Goal: Information Seeking & Learning: Learn about a topic

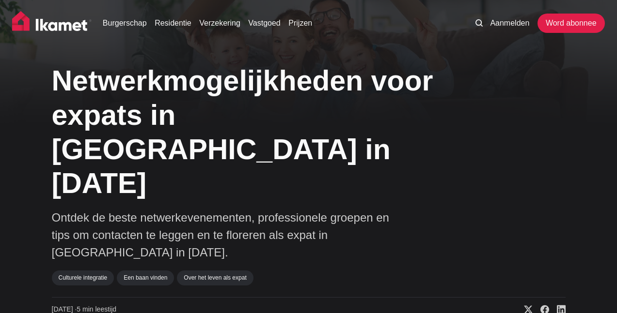
click at [460, 82] on div "Netwerkmogelijkheden voor expats in [GEOGRAPHIC_DATA] in [DATE] Ontdek de beste…" at bounding box center [308, 186] width 513 height 257
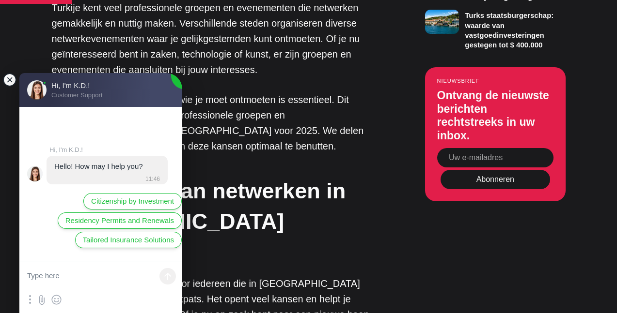
click at [7, 78] on jdiv at bounding box center [10, 80] width 14 height 14
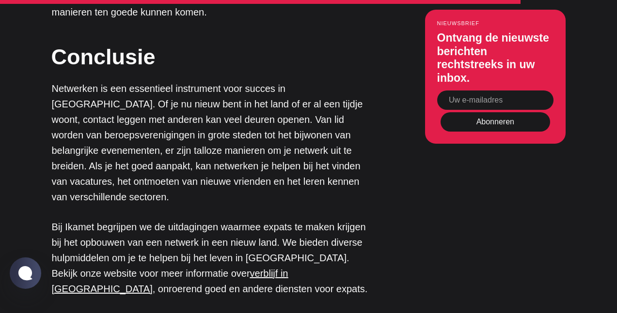
scroll to position [2771, 0]
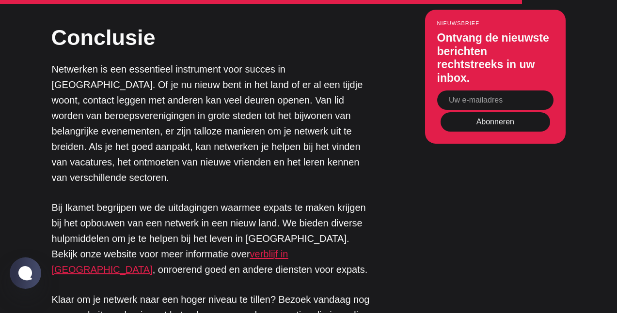
click at [187, 249] on font "verblijf in Turkije" at bounding box center [170, 262] width 236 height 26
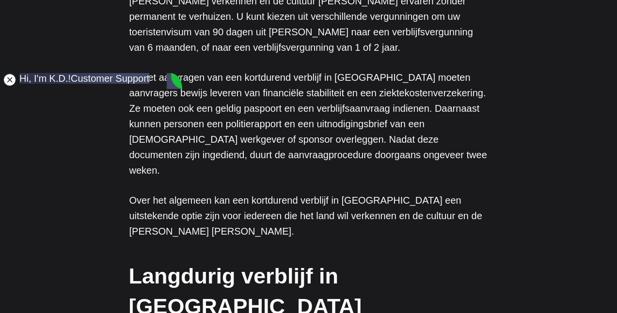
click at [10, 79] on jdiv at bounding box center [10, 80] width 14 height 14
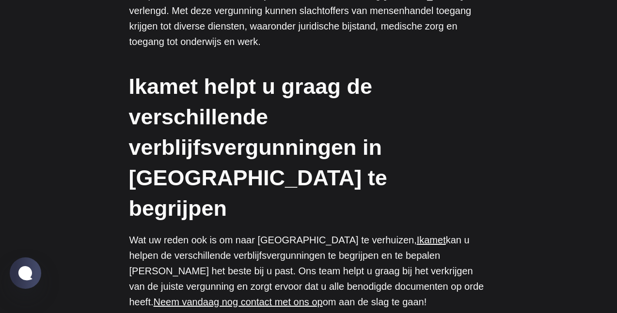
scroll to position [3632, 0]
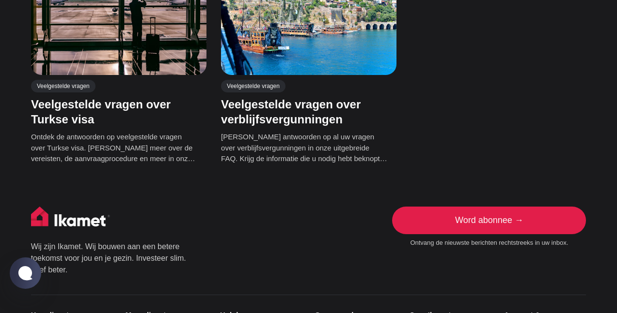
scroll to position [349, 0]
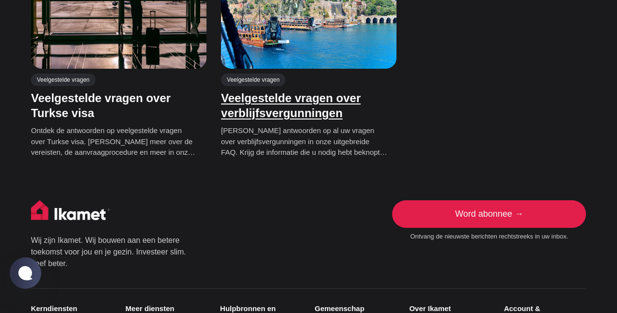
click at [288, 119] on font "Veelgestelde vragen over verblijfsvergunningen" at bounding box center [291, 105] width 140 height 28
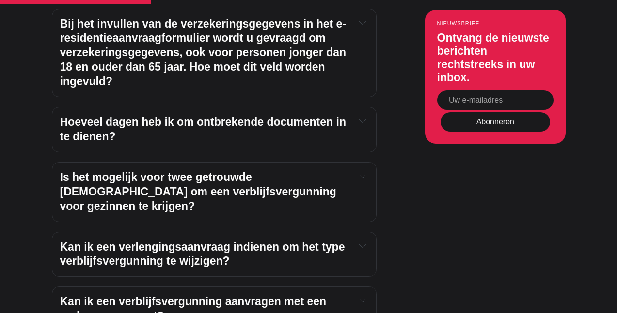
scroll to position [1531, 0]
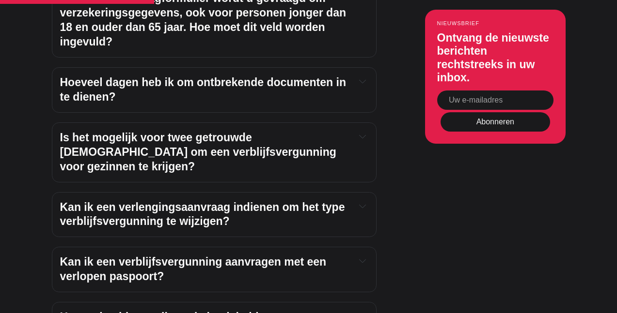
click at [253, 76] on font "Hoeveel dagen heb ik om ontbrekende documenten in te dienen?" at bounding box center [203, 89] width 286 height 27
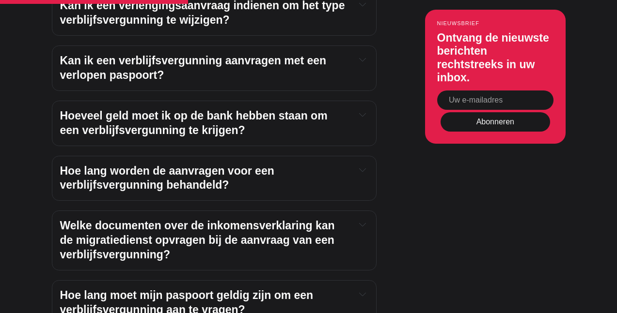
scroll to position [1802, 0]
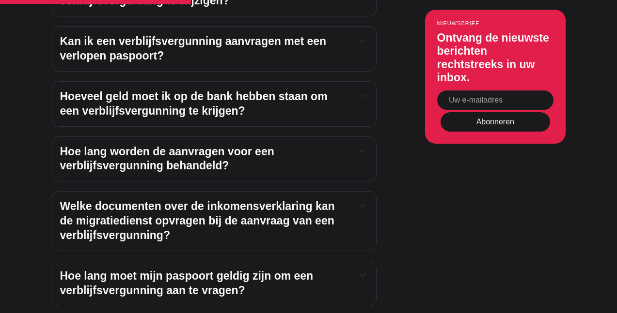
click at [253, 90] on font "Hoeveel geld moet ik op de bank hebben staan ​​om een ​​verblijfsvergunning te …" at bounding box center [193, 103] width 267 height 27
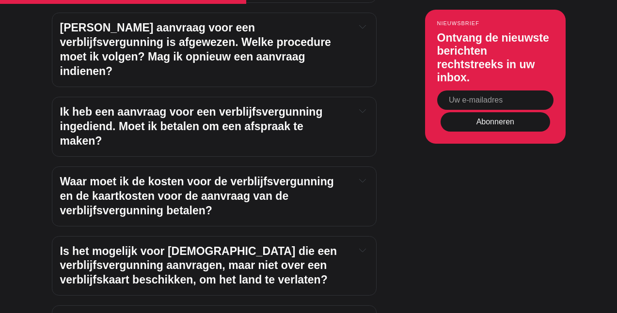
scroll to position [2267, 0]
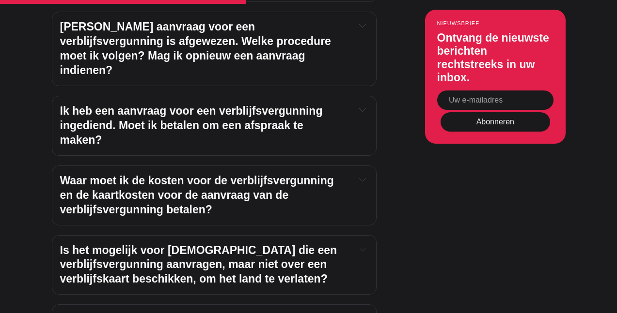
click at [256, 105] on font "Ik heb een aanvraag voor een verblijfsvergunning ingediend. Moet ik betalen om …" at bounding box center [191, 126] width 263 height 42
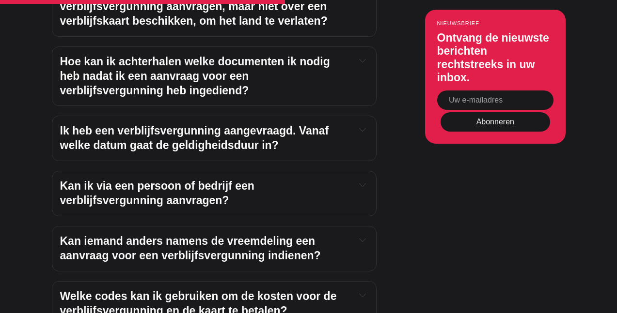
scroll to position [2577, 0]
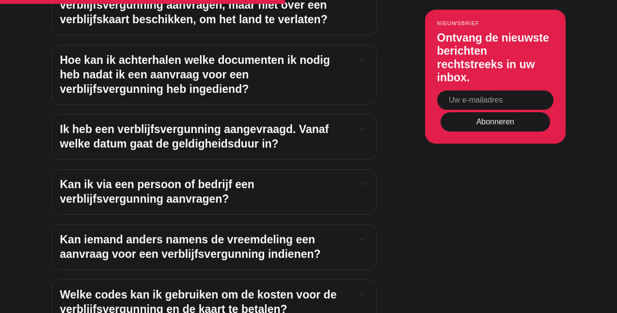
click at [160, 178] on font "Kan ik via een persoon of bedrijf een verblijfsvergunning aanvragen?" at bounding box center [157, 191] width 194 height 27
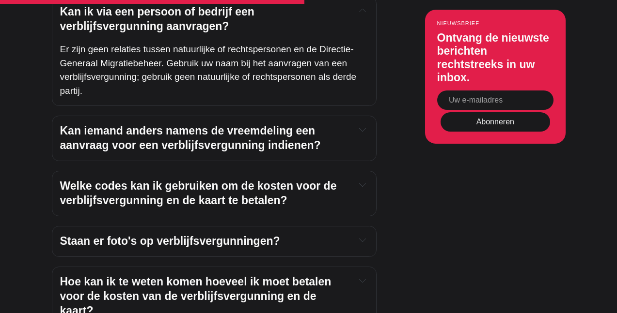
scroll to position [2752, 0]
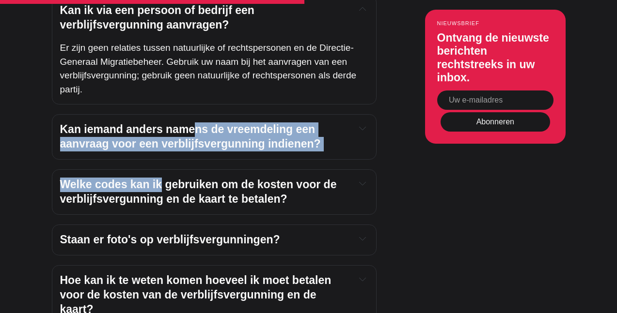
drag, startPoint x: 160, startPoint y: 138, endPoint x: 195, endPoint y: 81, distance: 66.1
click at [195, 81] on div "Laten we een paar van uw vragen beantwoorden. Veelgestelde vragen Hoe kan ik ad…" at bounding box center [214, 249] width 325 height 4786
click at [195, 123] on font "Kan iemand anders namens de vreemdeling een aanvraag voor een verblijfsvergunni…" at bounding box center [190, 136] width 261 height 27
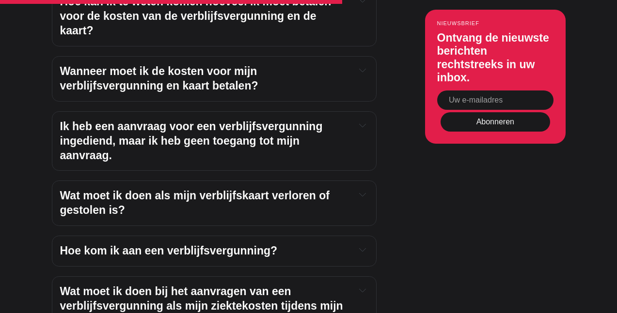
scroll to position [3081, 0]
click at [195, 120] on font "Ik heb een aanvraag voor een verblijfsvergunning ingediend, maar ik heb geen to…" at bounding box center [191, 141] width 263 height 42
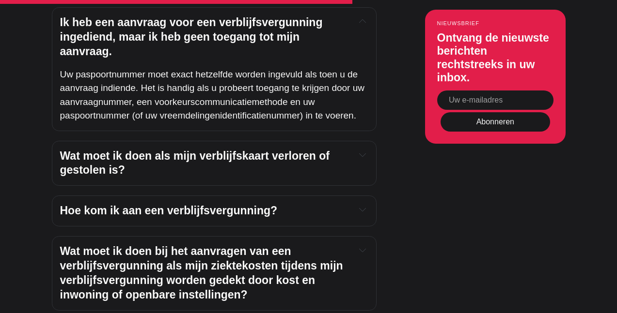
scroll to position [3197, 0]
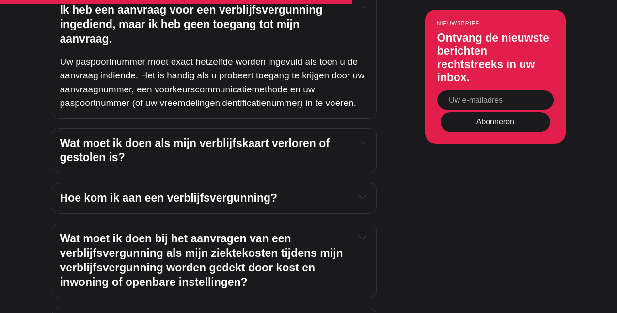
click at [196, 137] on font "Wat moet ik doen als mijn verblijfskaart verloren of gestolen is?" at bounding box center [194, 150] width 269 height 27
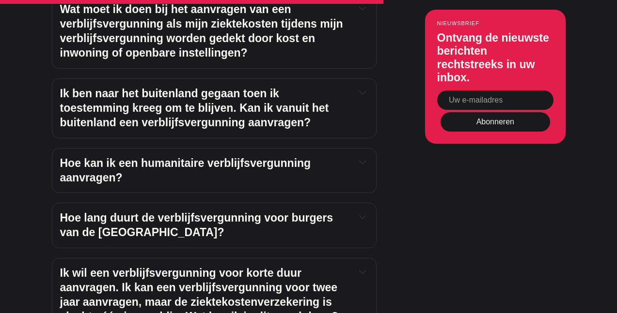
scroll to position [3565, 0]
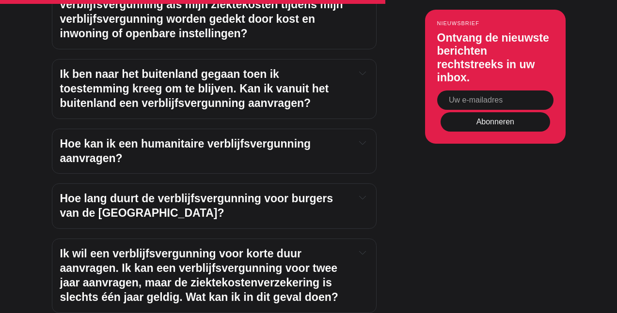
click at [196, 138] on font "Hoe kan ik een humanitaire verblijfsvergunning aanvragen?" at bounding box center [185, 151] width 251 height 27
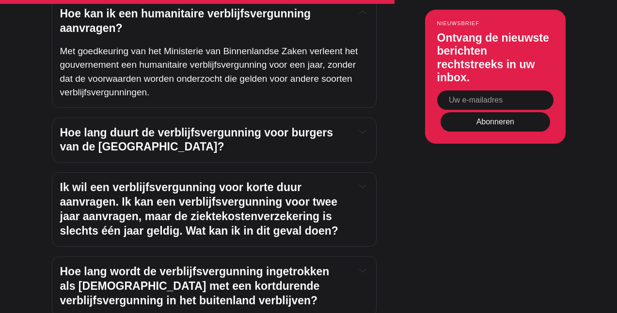
scroll to position [3701, 0]
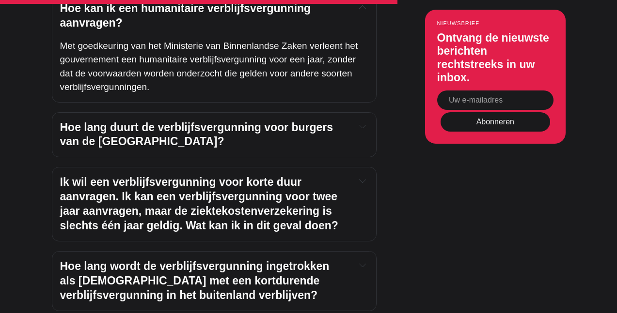
click at [195, 121] on font "Hoe lang duurt de verblijfsvergunning voor burgers van de [GEOGRAPHIC_DATA]?" at bounding box center [196, 134] width 273 height 27
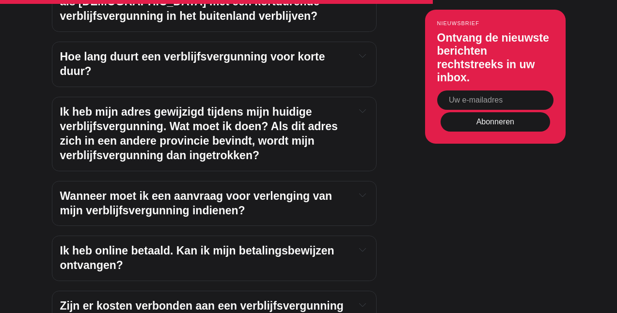
scroll to position [4050, 0]
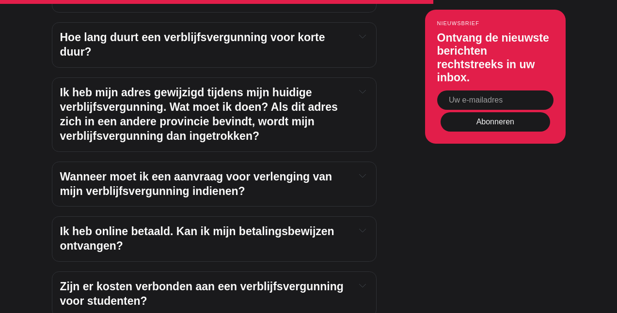
click at [194, 86] on font "Ik heb mijn adres gewijzigd tijdens mijn huidige verblijfsvergunning. Wat moet …" at bounding box center [199, 114] width 278 height 56
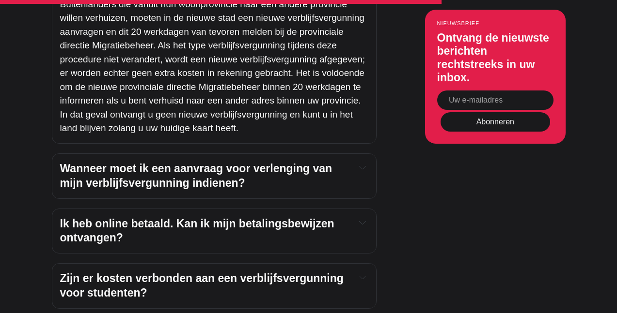
scroll to position [4263, 0]
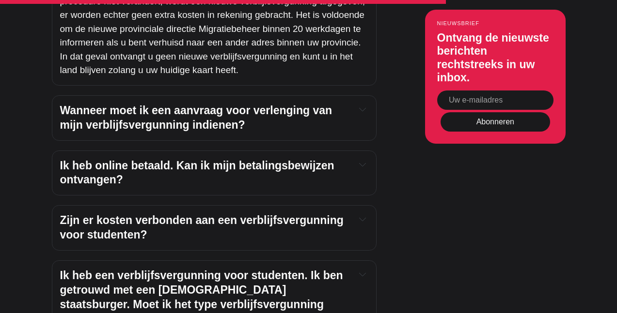
click at [194, 104] on font "Wanneer moet ik een aanvraag voor verlenging van mijn verblijfsvergunning indie…" at bounding box center [196, 117] width 272 height 27
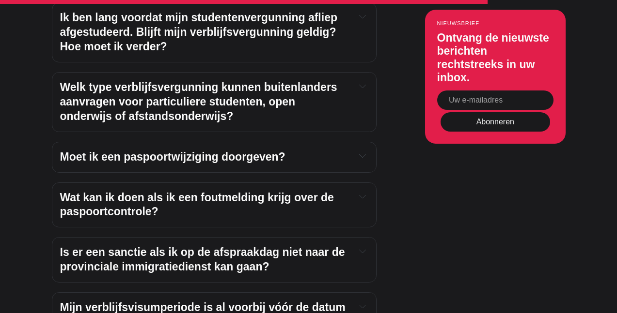
scroll to position [4689, 0]
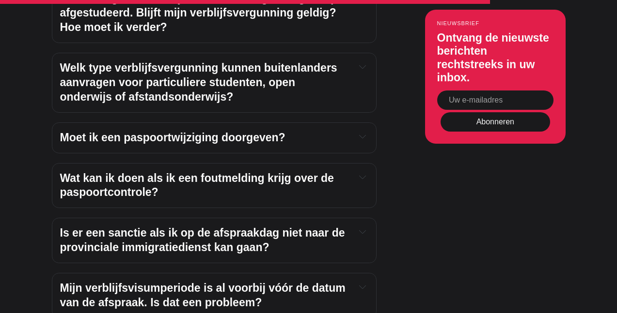
click at [207, 131] on font "Moet ik een paspoortwijziging doorgeven?" at bounding box center [172, 137] width 225 height 13
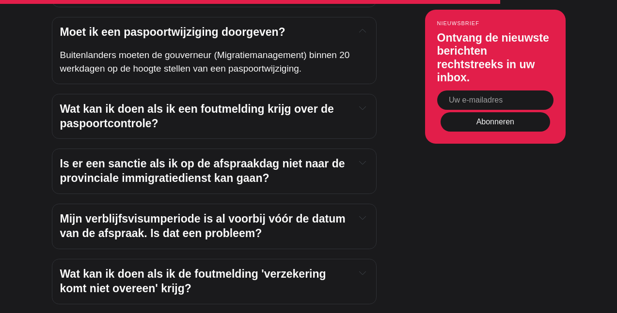
scroll to position [4806, 0]
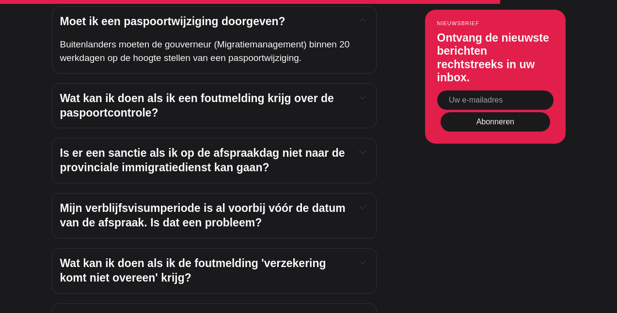
click at [205, 92] on font "Wat kan ik doen als ik een foutmelding krijg over de paspoortcontrole?" at bounding box center [197, 105] width 274 height 27
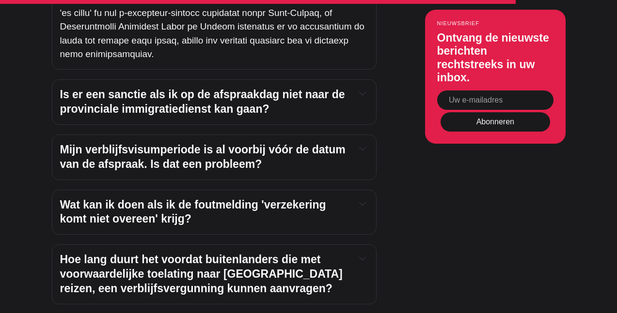
scroll to position [5348, 0]
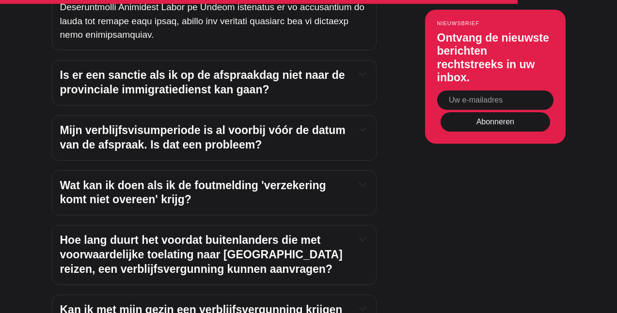
click at [225, 124] on font "Mijn verblijfsvisumperiode is al voorbij vóór de datum van de afspraak. Is dat …" at bounding box center [202, 137] width 285 height 27
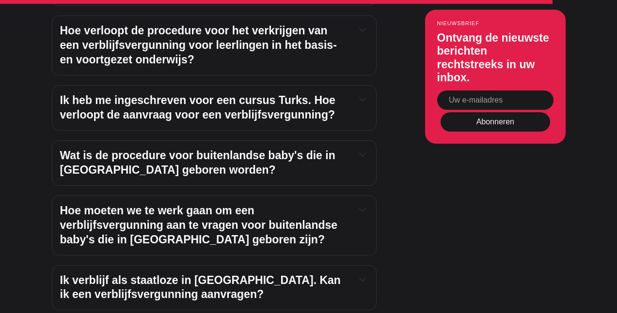
scroll to position [5736, 0]
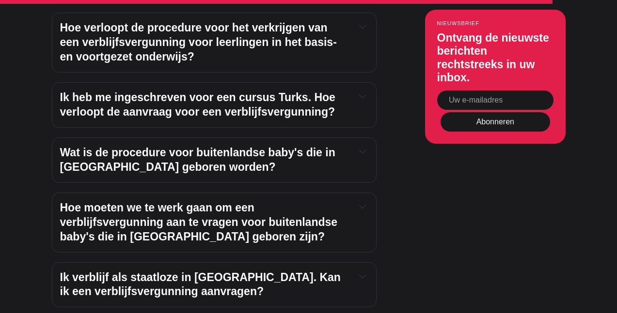
click at [215, 91] on font "Ik heb me ingeschreven voor een cursus Turks. Hoe verloopt de aanvraag voor een…" at bounding box center [197, 104] width 275 height 27
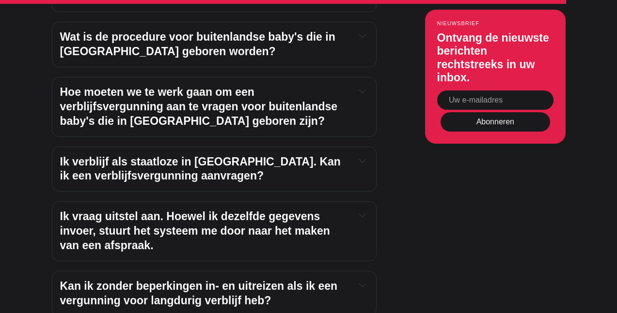
scroll to position [6026, 0]
click at [183, 155] on font "Ik verblijf als staatloze in [GEOGRAPHIC_DATA]. Kan ik een verblijfsvergunning …" at bounding box center [200, 168] width 280 height 27
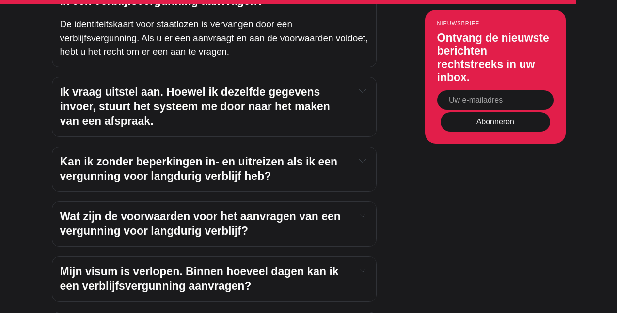
scroll to position [6220, 0]
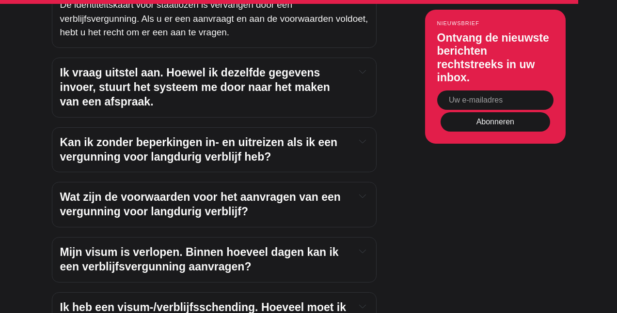
click at [183, 136] on font "Kan ik zonder beperkingen in- en uitreizen als ik een vergunning voor langdurig…" at bounding box center [199, 149] width 278 height 27
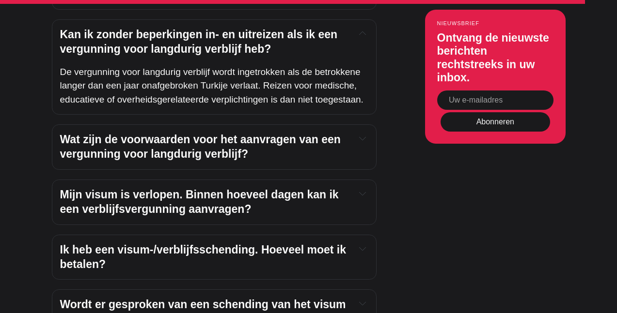
scroll to position [6336, 0]
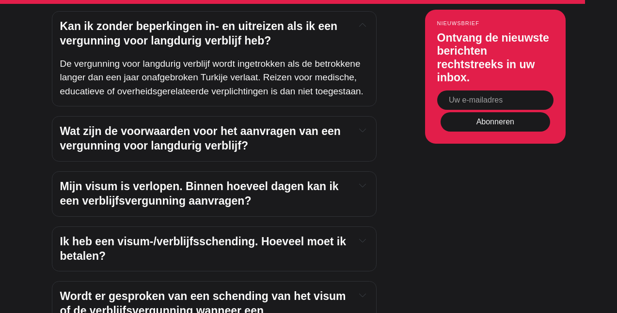
click at [179, 125] on font "Wat zijn de voorwaarden voor het aanvragen van een vergunning voor langdurig ve…" at bounding box center [200, 138] width 280 height 27
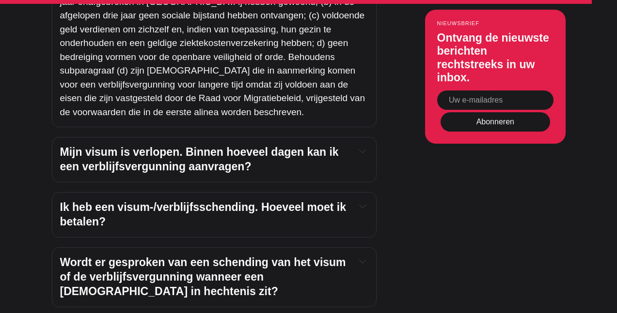
scroll to position [6569, 0]
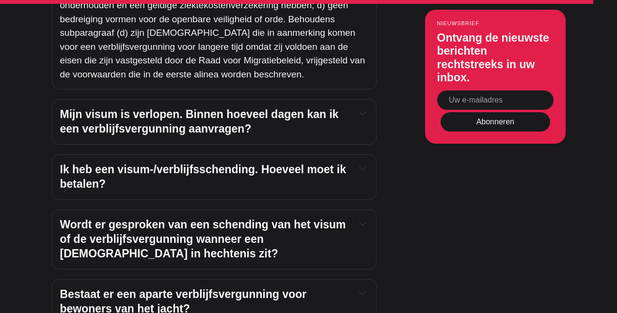
click at [182, 108] on font "Mijn visum is verlopen. Binnen hoeveel dagen kan ik een verblijfsvergunning aan…" at bounding box center [199, 121] width 279 height 27
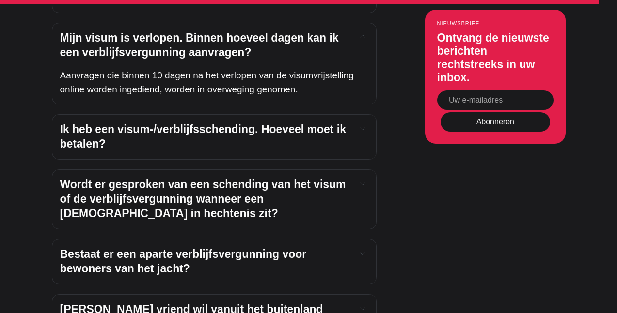
scroll to position [6666, 0]
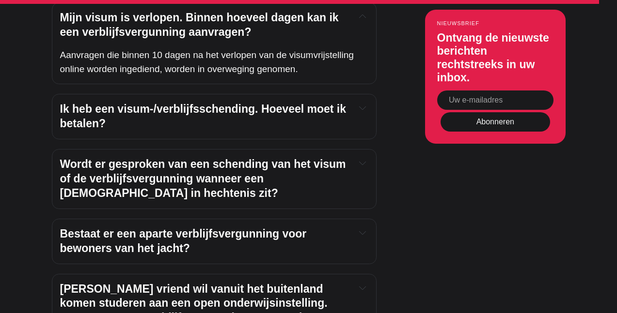
click at [181, 103] on font "Ik heb een visum-/verblijfsschending. Hoeveel moet ik betalen?" at bounding box center [203, 116] width 286 height 27
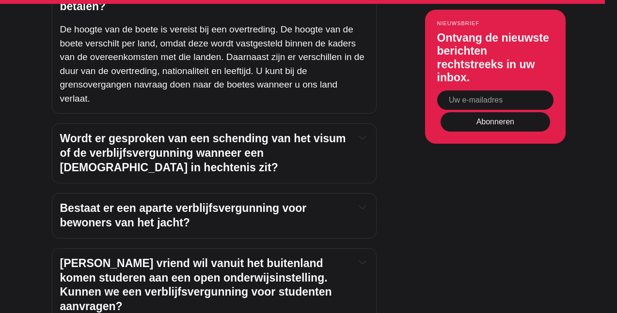
scroll to position [6801, 0]
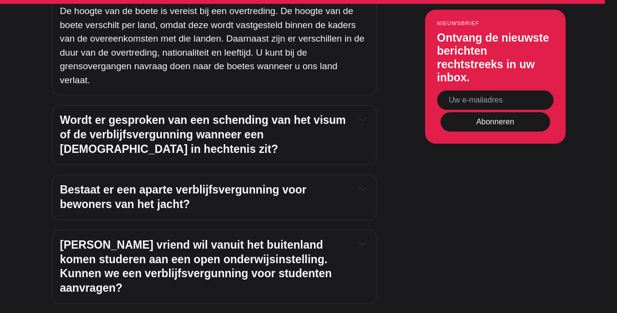
click at [114, 114] on font "Wordt er gesproken van een schending van het visum of de verblijfsvergunning wa…" at bounding box center [203, 135] width 286 height 42
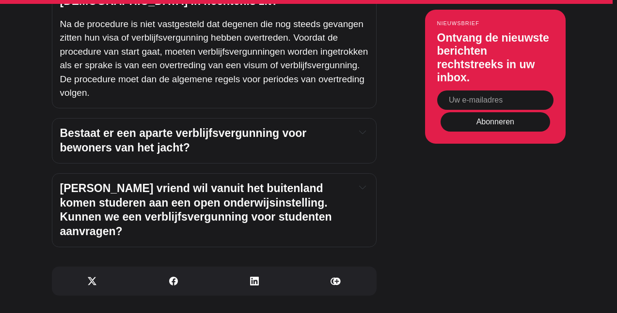
scroll to position [6976, 0]
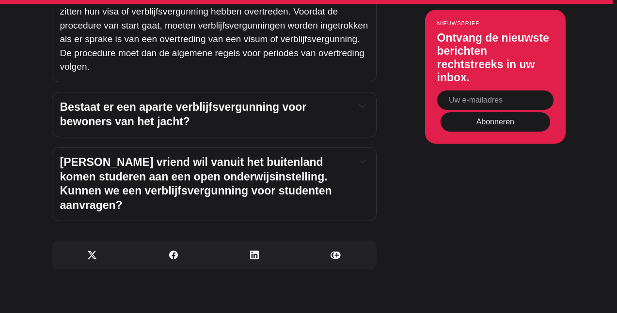
click at [116, 101] on font "Bestaat er een aparte verblijfsvergunning voor bewoners van het jacht?" at bounding box center [183, 114] width 247 height 27
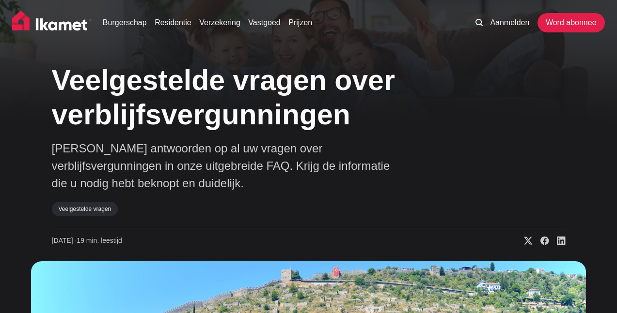
scroll to position [0, 0]
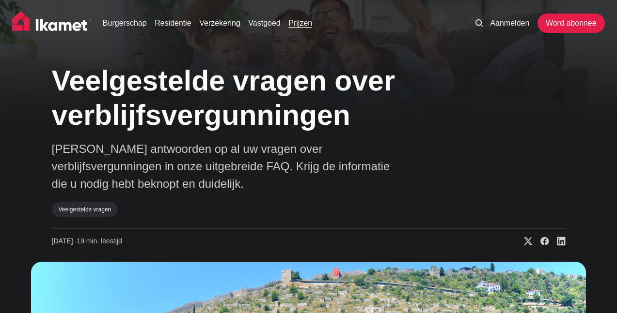
click at [297, 21] on font "Prijzen" at bounding box center [300, 23] width 24 height 8
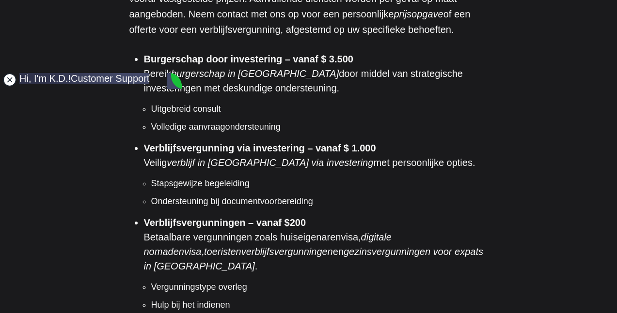
click at [10, 82] on jdiv at bounding box center [10, 80] width 14 height 14
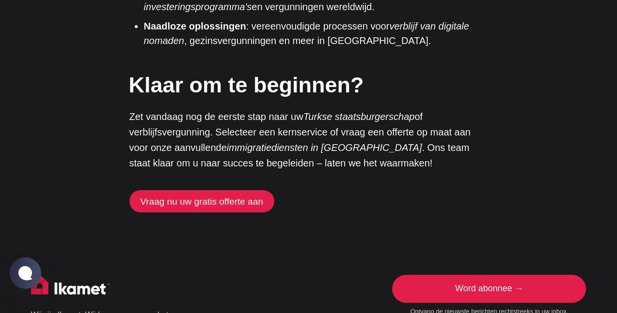
scroll to position [2403, 0]
